Goal: Task Accomplishment & Management: Use online tool/utility

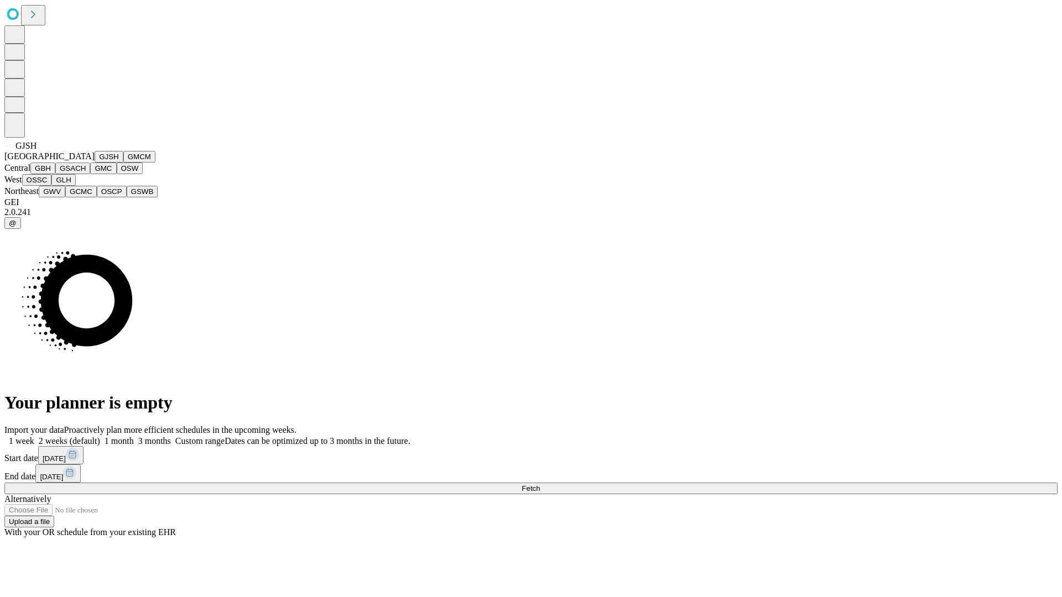
click at [95, 163] on button "GJSH" at bounding box center [109, 157] width 29 height 12
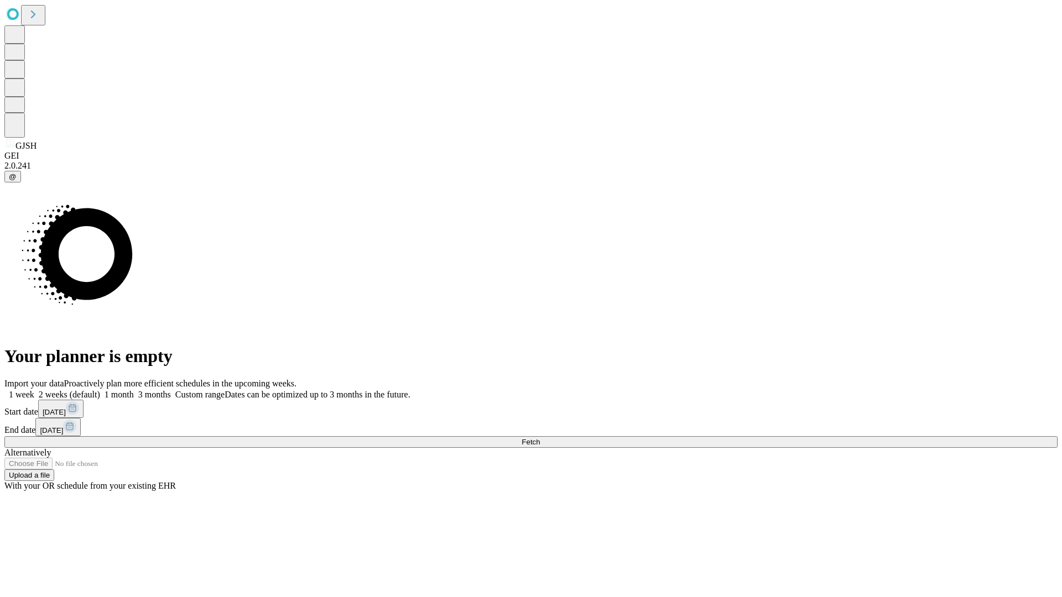
click at [34, 390] on label "1 week" at bounding box center [19, 394] width 30 height 9
click at [540, 438] on span "Fetch" at bounding box center [530, 442] width 18 height 8
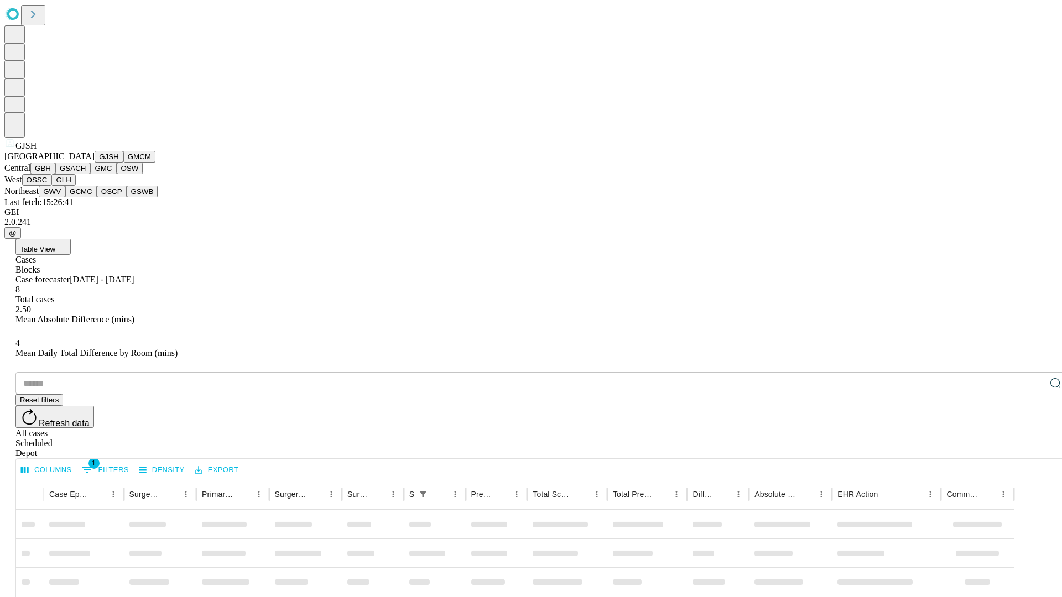
click at [123, 163] on button "GMCM" at bounding box center [139, 157] width 32 height 12
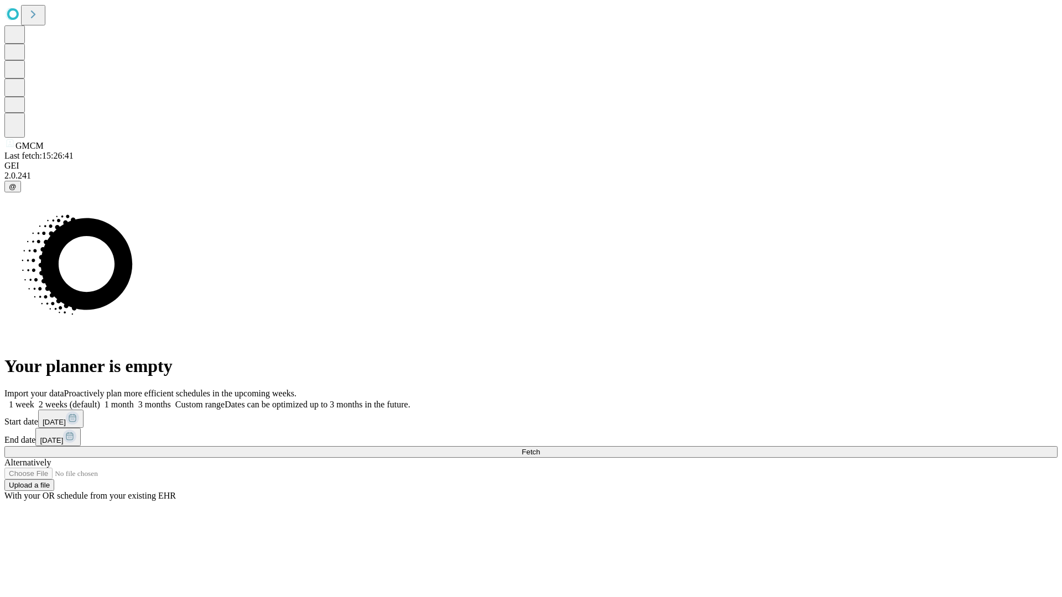
click at [34, 400] on label "1 week" at bounding box center [19, 404] width 30 height 9
click at [540, 448] on span "Fetch" at bounding box center [530, 452] width 18 height 8
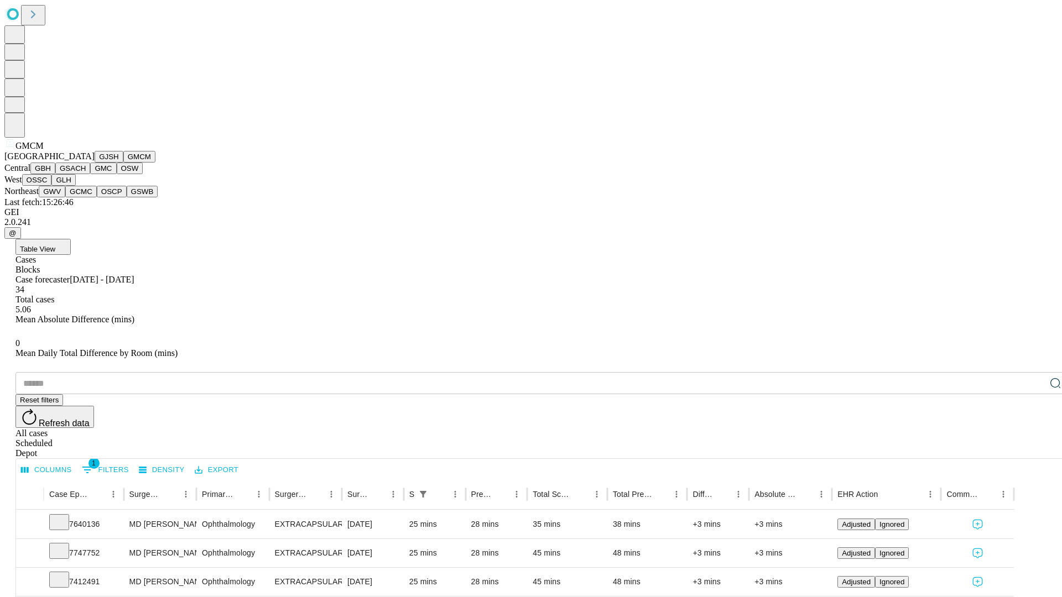
click at [55, 174] on button "GBH" at bounding box center [42, 169] width 25 height 12
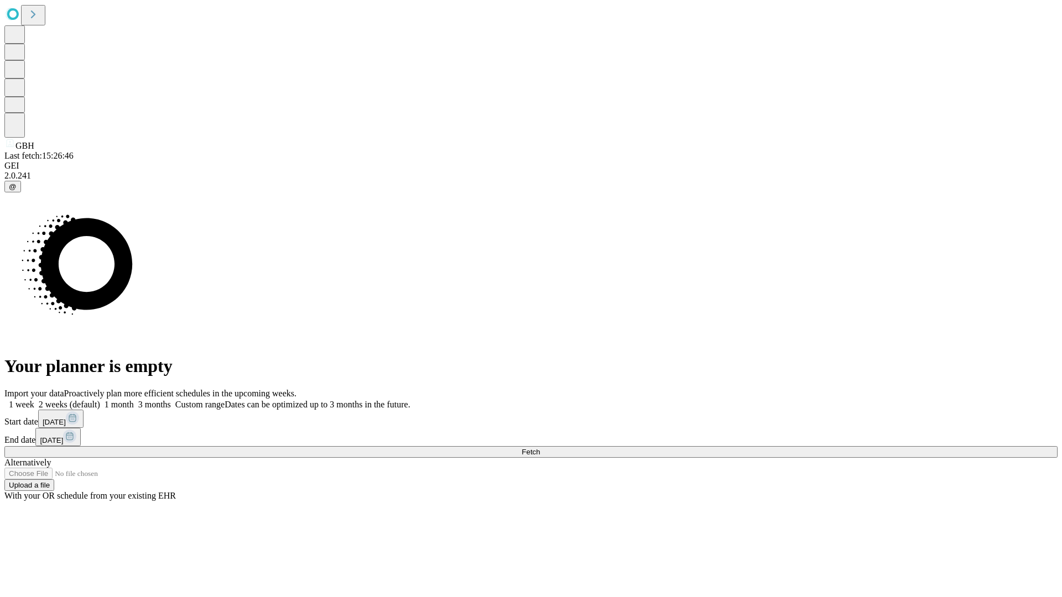
click at [34, 400] on label "1 week" at bounding box center [19, 404] width 30 height 9
click at [540, 448] on span "Fetch" at bounding box center [530, 452] width 18 height 8
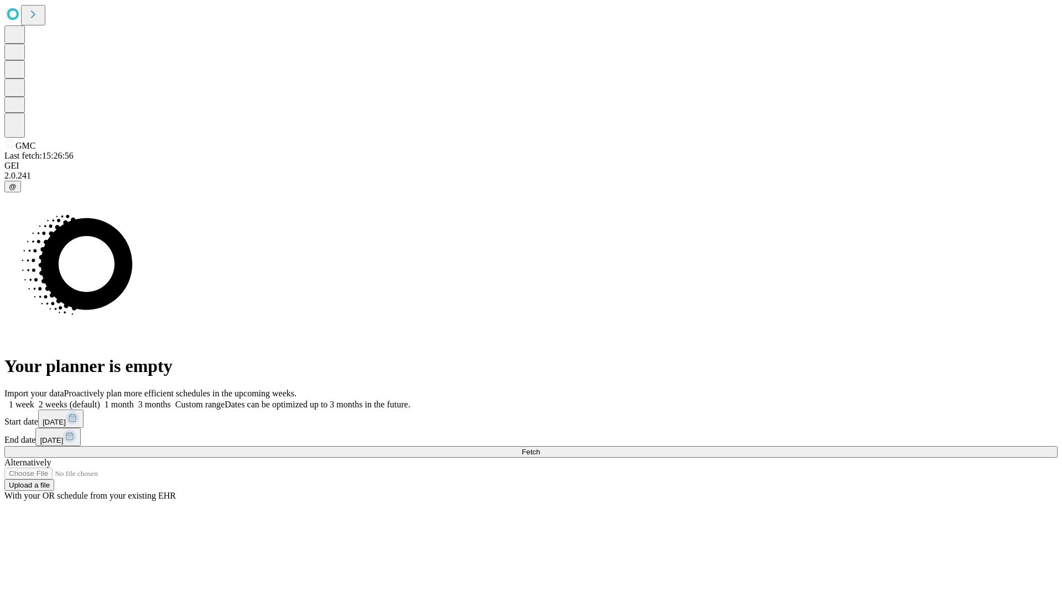
click at [540, 448] on span "Fetch" at bounding box center [530, 452] width 18 height 8
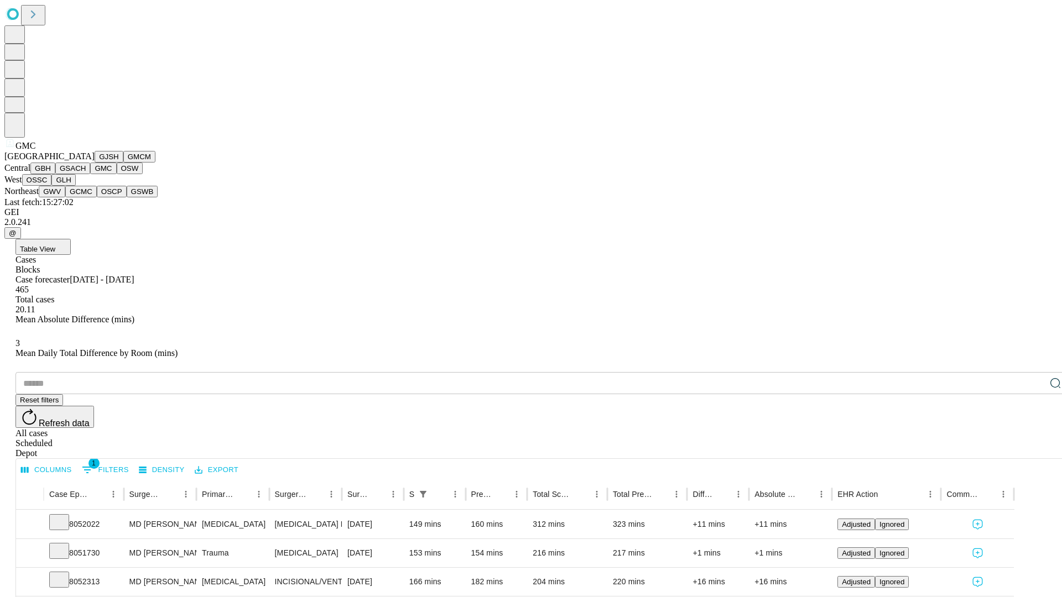
click at [117, 174] on button "OSW" at bounding box center [130, 169] width 27 height 12
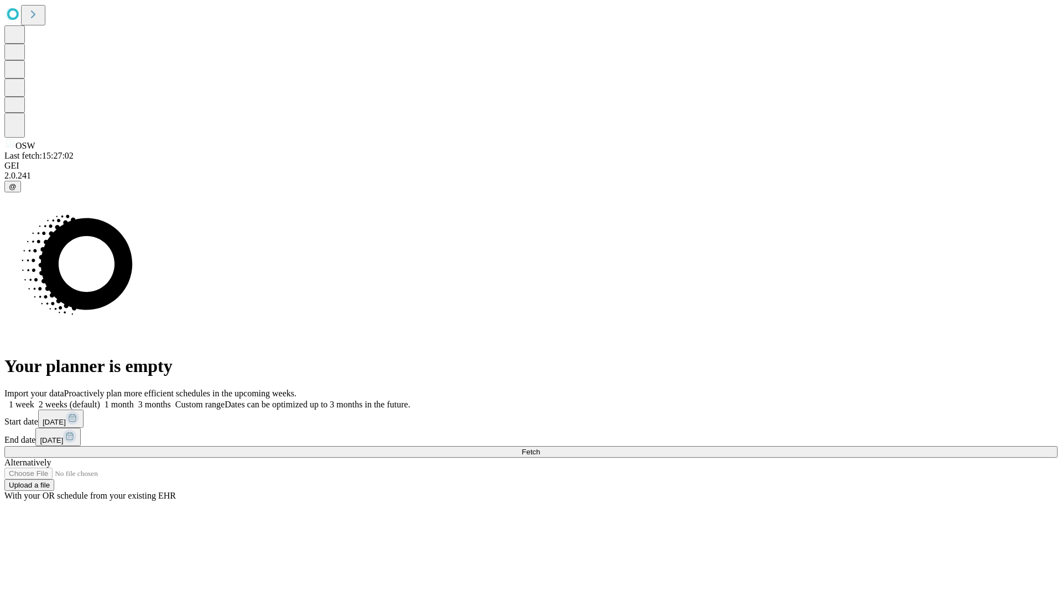
click at [540, 448] on span "Fetch" at bounding box center [530, 452] width 18 height 8
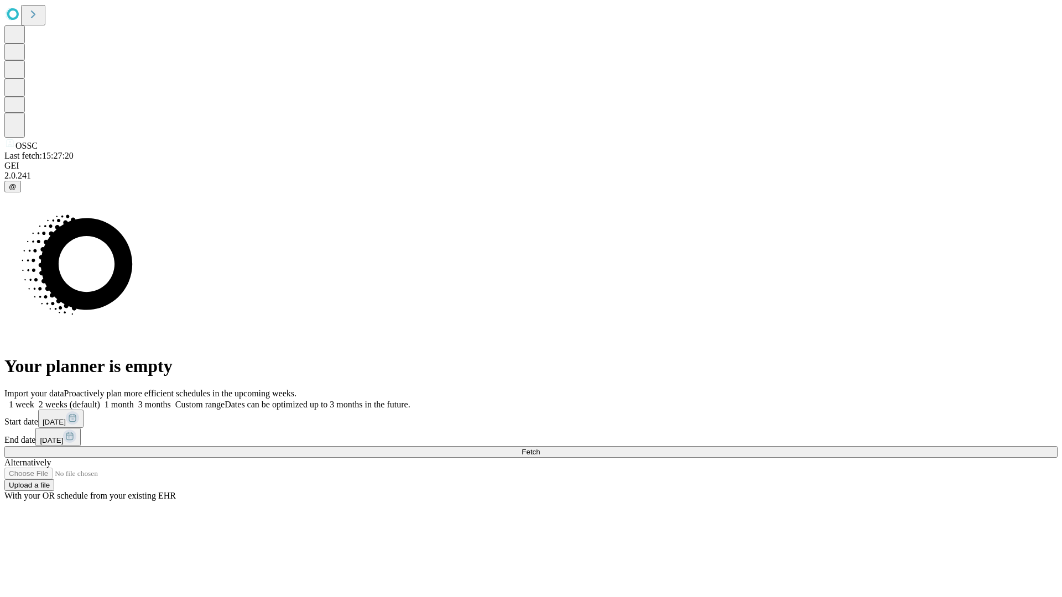
click at [34, 400] on label "1 week" at bounding box center [19, 404] width 30 height 9
click at [540, 448] on span "Fetch" at bounding box center [530, 452] width 18 height 8
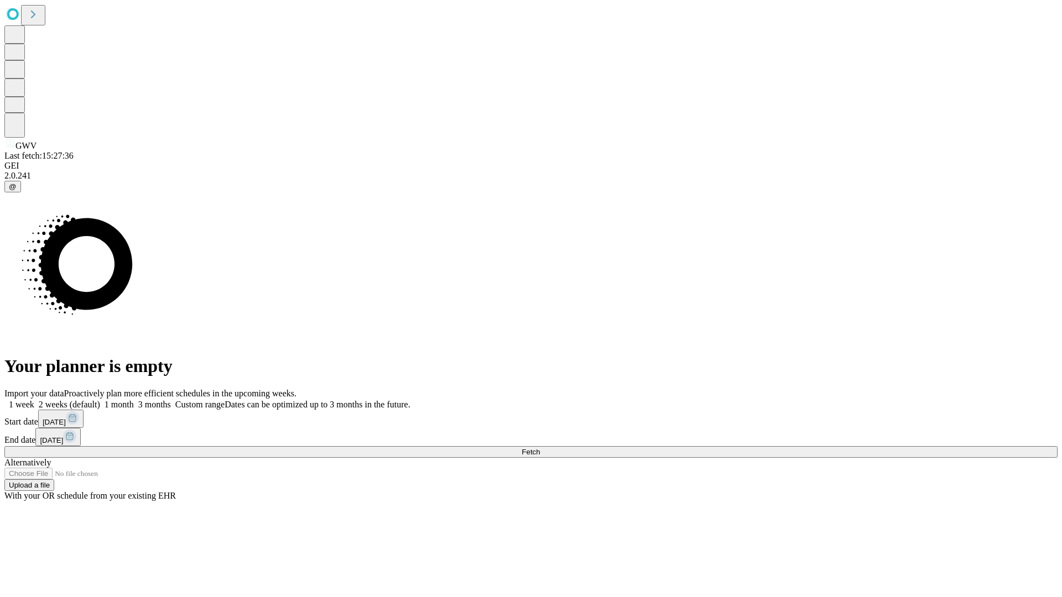
click at [34, 400] on label "1 week" at bounding box center [19, 404] width 30 height 9
click at [540, 448] on span "Fetch" at bounding box center [530, 452] width 18 height 8
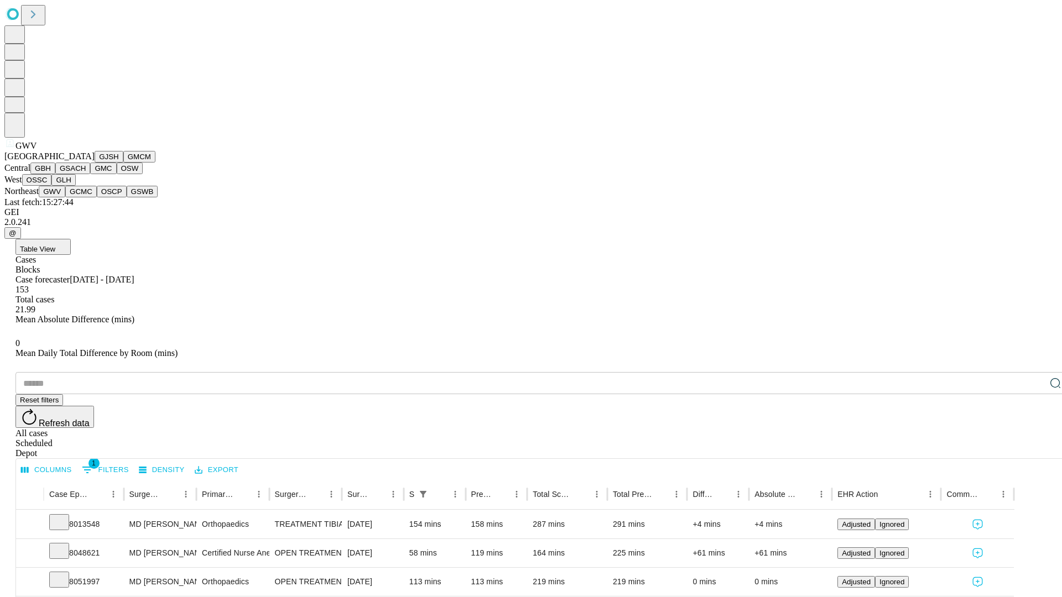
click at [86, 197] on button "GCMC" at bounding box center [81, 192] width 32 height 12
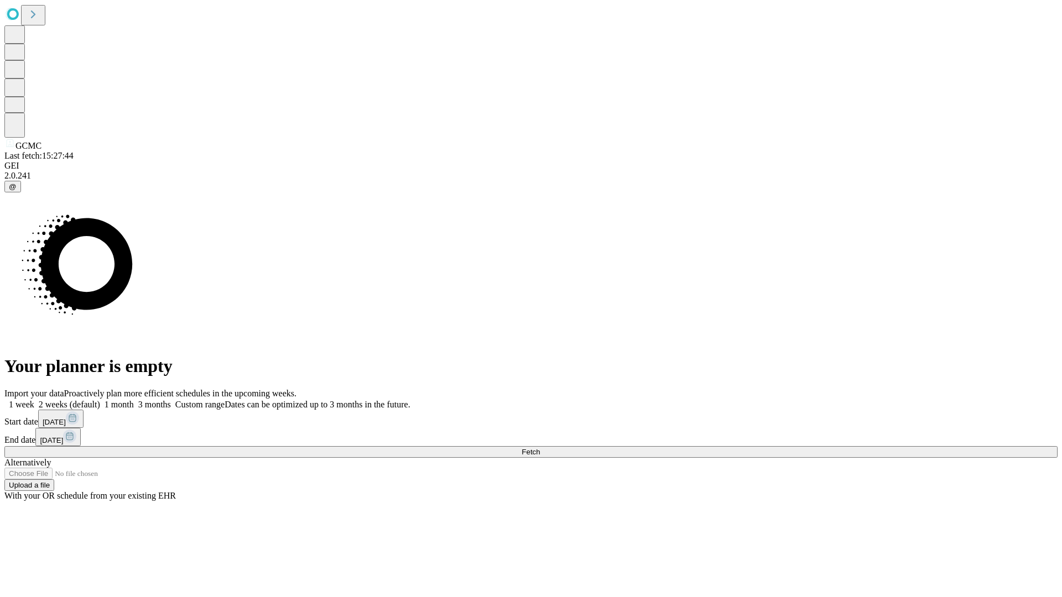
click at [34, 400] on label "1 week" at bounding box center [19, 404] width 30 height 9
click at [540, 448] on span "Fetch" at bounding box center [530, 452] width 18 height 8
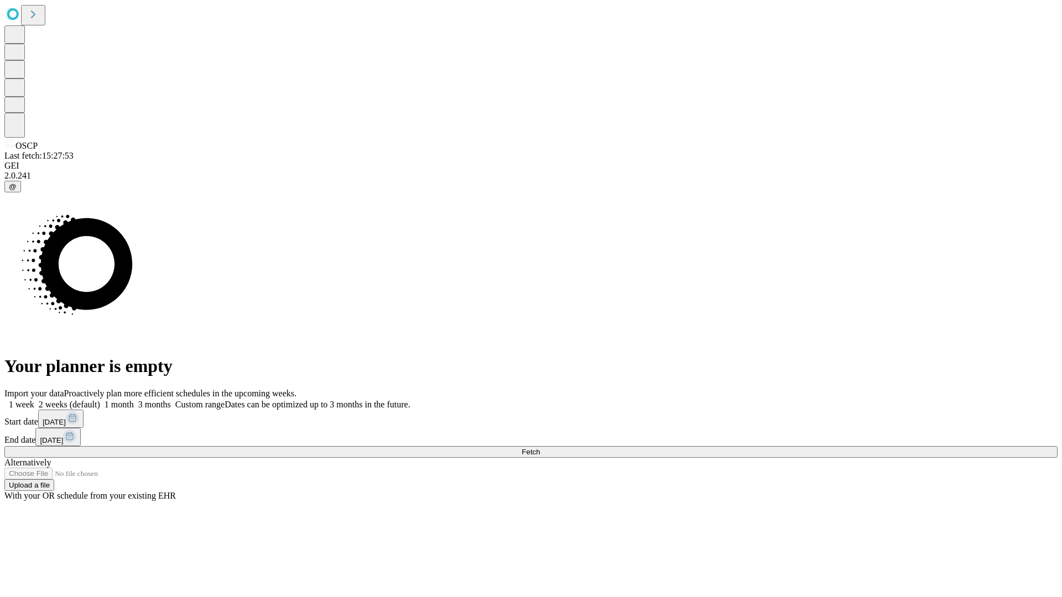
click at [34, 400] on label "1 week" at bounding box center [19, 404] width 30 height 9
click at [540, 448] on span "Fetch" at bounding box center [530, 452] width 18 height 8
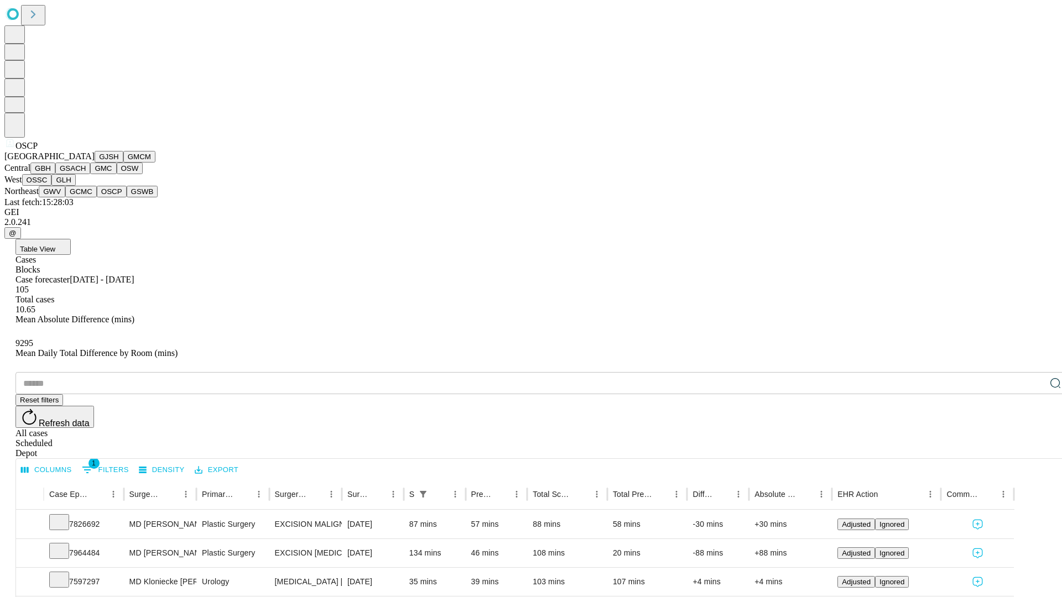
click at [127, 197] on button "GSWB" at bounding box center [143, 192] width 32 height 12
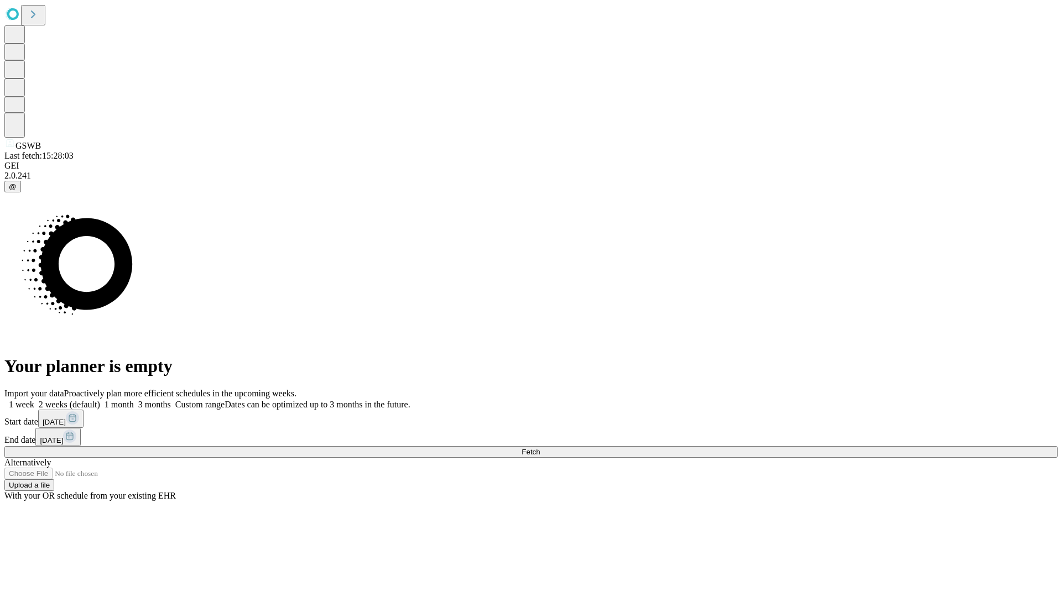
click at [34, 400] on label "1 week" at bounding box center [19, 404] width 30 height 9
click at [540, 448] on span "Fetch" at bounding box center [530, 452] width 18 height 8
